Goal: Transaction & Acquisition: Obtain resource

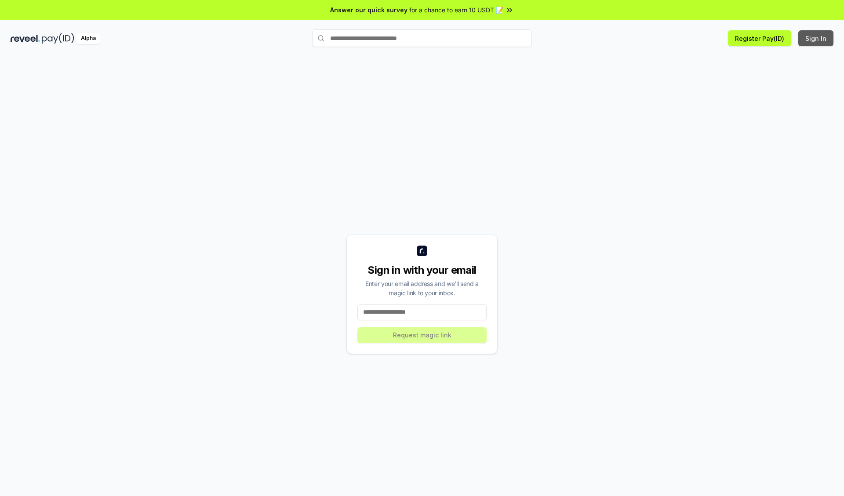
click at [816, 38] on button "Sign In" at bounding box center [815, 38] width 35 height 16
type input "**********"
click at [422, 335] on button "Request magic link" at bounding box center [421, 335] width 129 height 16
